Goal: Transaction & Acquisition: Purchase product/service

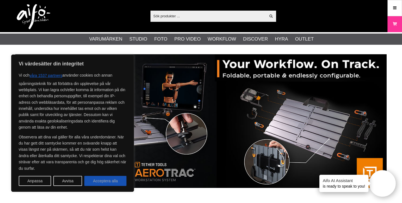
click at [117, 185] on button "Acceptera alla" at bounding box center [105, 181] width 42 height 10
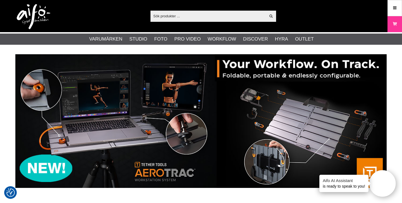
checkbox input "true"
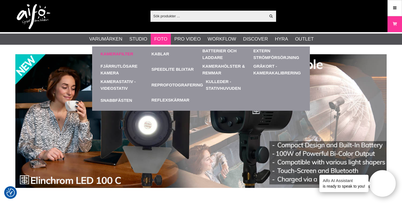
click at [123, 53] on link "Kamerafilter" at bounding box center [117, 54] width 33 height 6
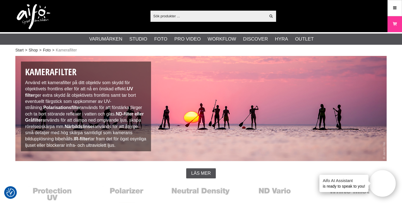
click at [195, 20] on input "text" at bounding box center [208, 16] width 115 height 8
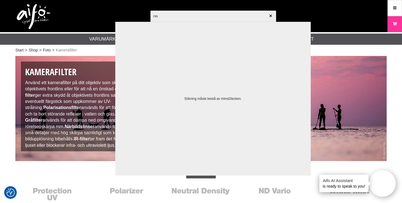
type input "nisi"
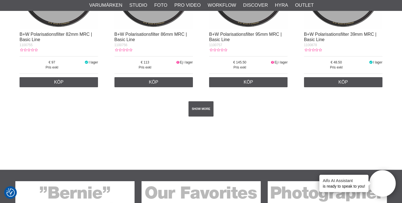
scroll to position [1025, 0]
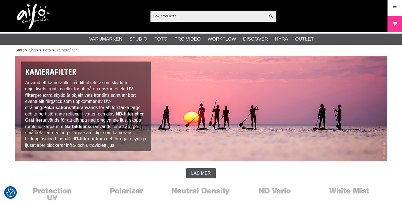
scroll to position [150, 0]
